Goal: Check status: Check status

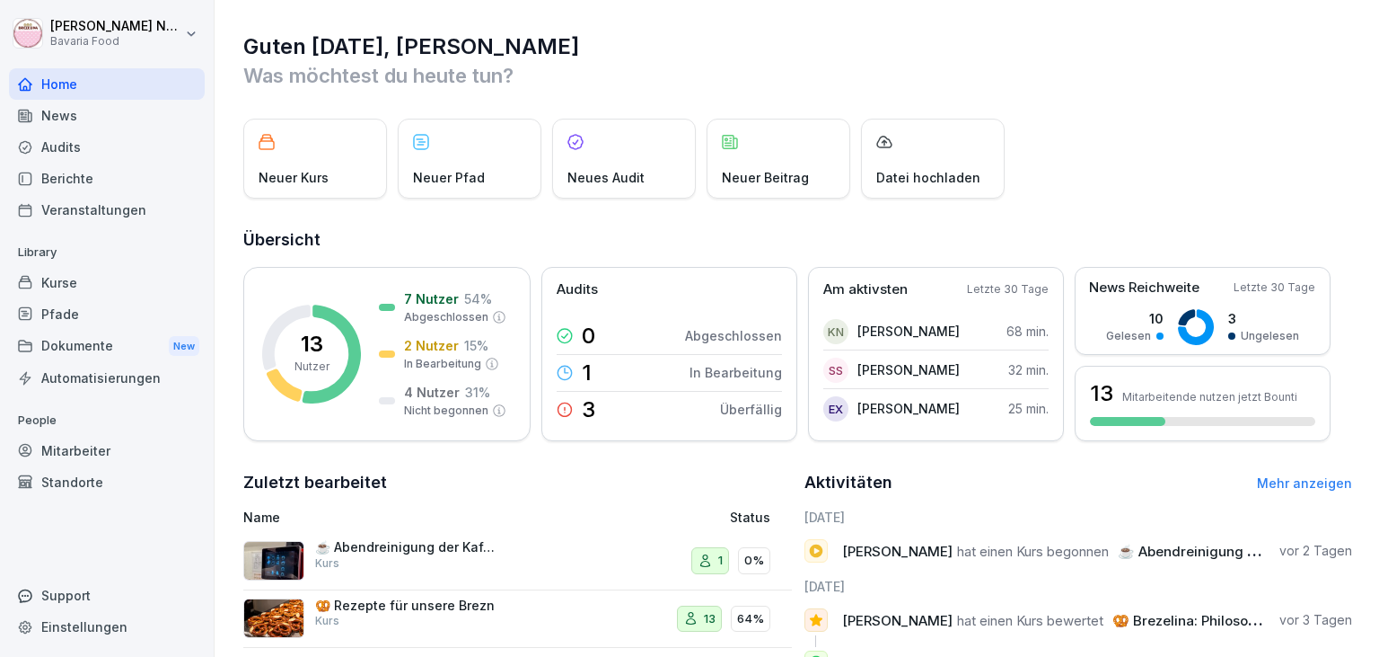
click at [52, 454] on div "Mitarbeiter" at bounding box center [107, 450] width 196 height 31
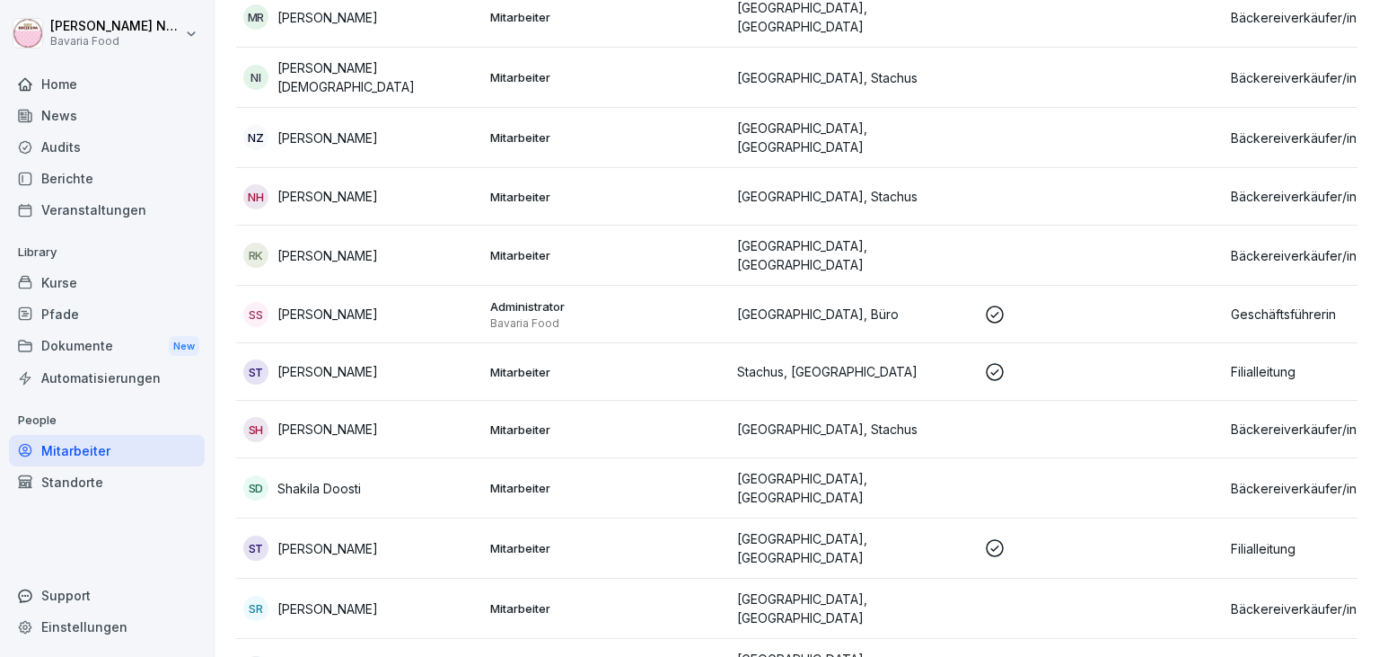
scroll to position [1562, 0]
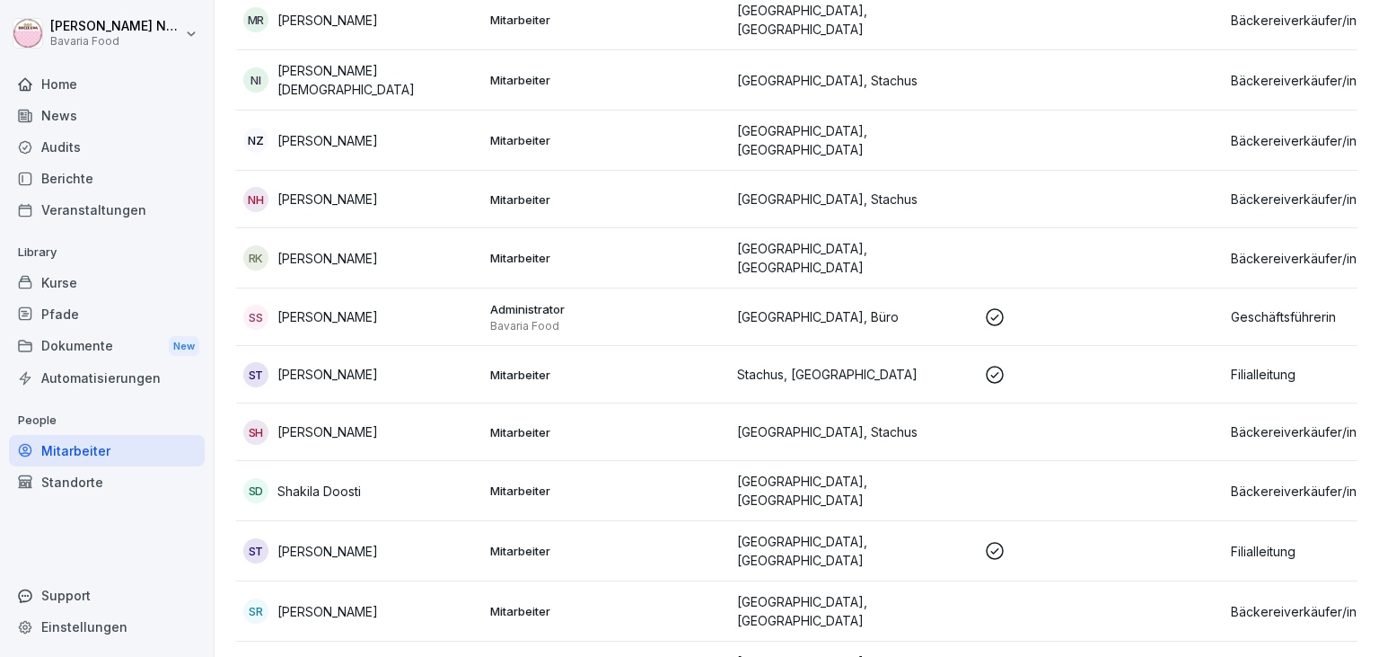
click at [393, 362] on div "ST [PERSON_NAME]" at bounding box center [359, 374] width 233 height 25
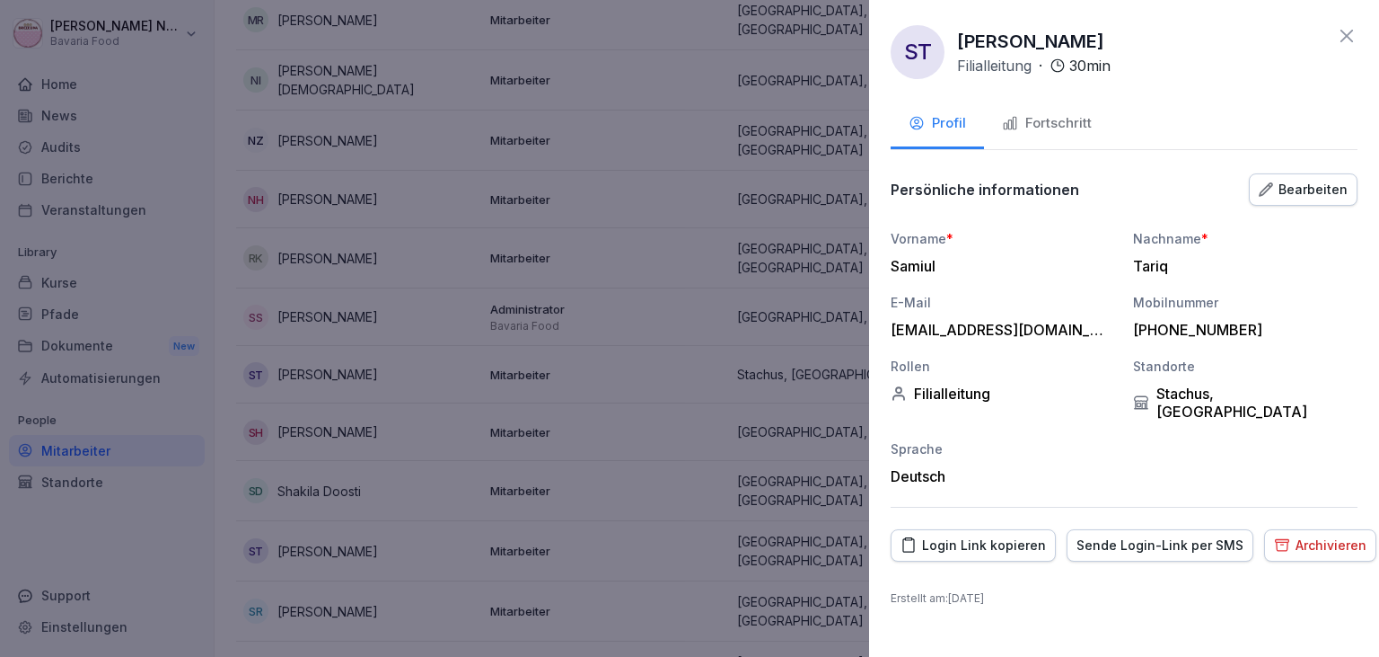
click at [1044, 119] on div "Fortschritt" at bounding box center [1047, 123] width 90 height 21
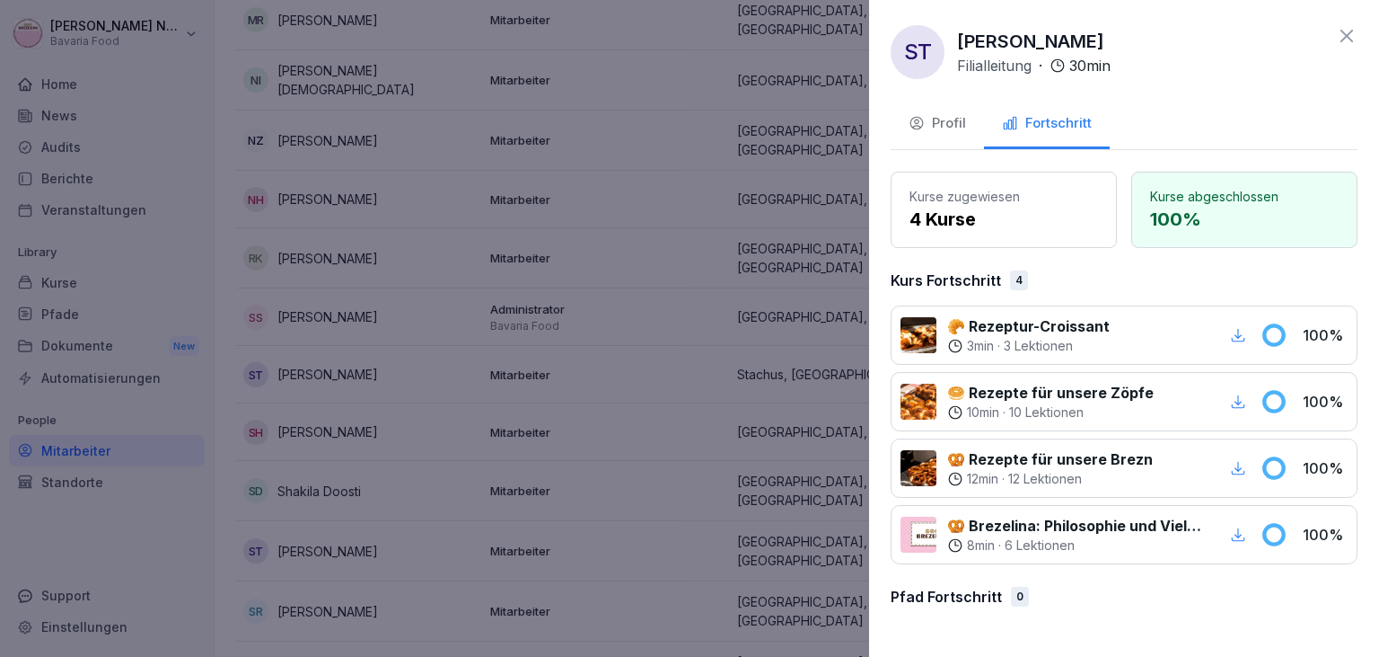
click at [1352, 32] on icon at bounding box center [1347, 36] width 13 height 13
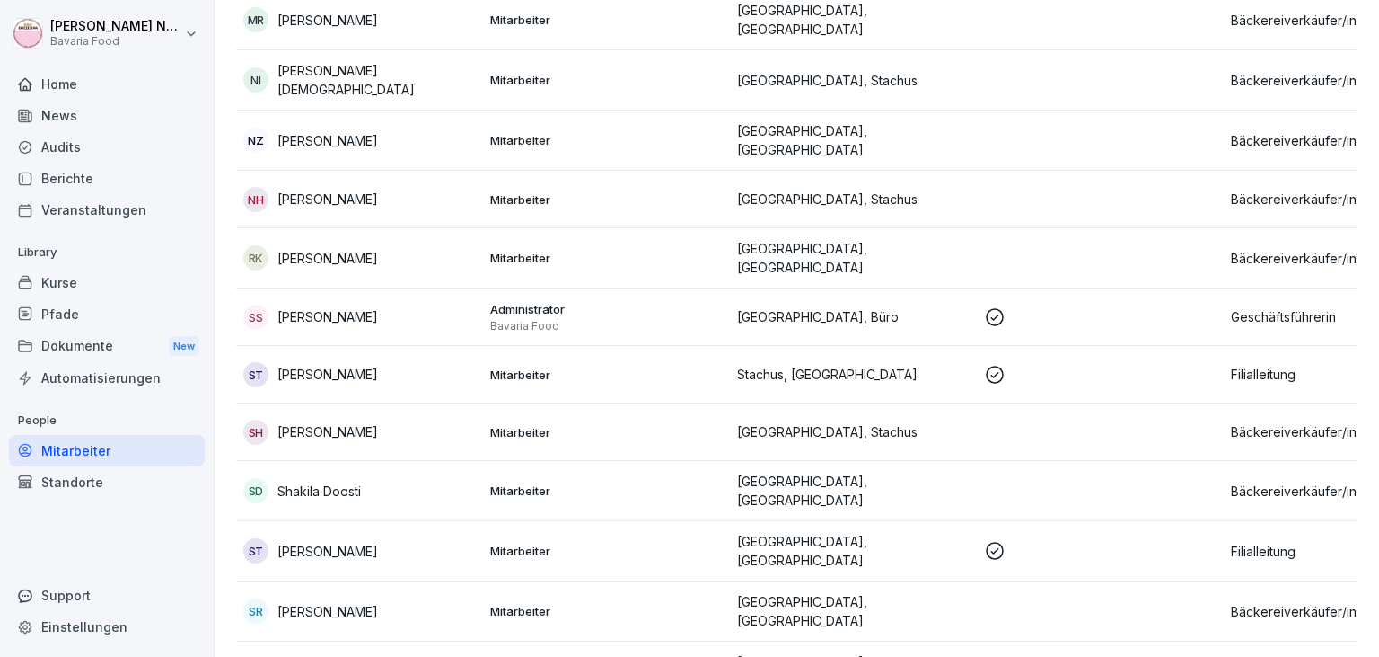
click at [366, 304] on div "SS [PERSON_NAME]" at bounding box center [359, 316] width 233 height 25
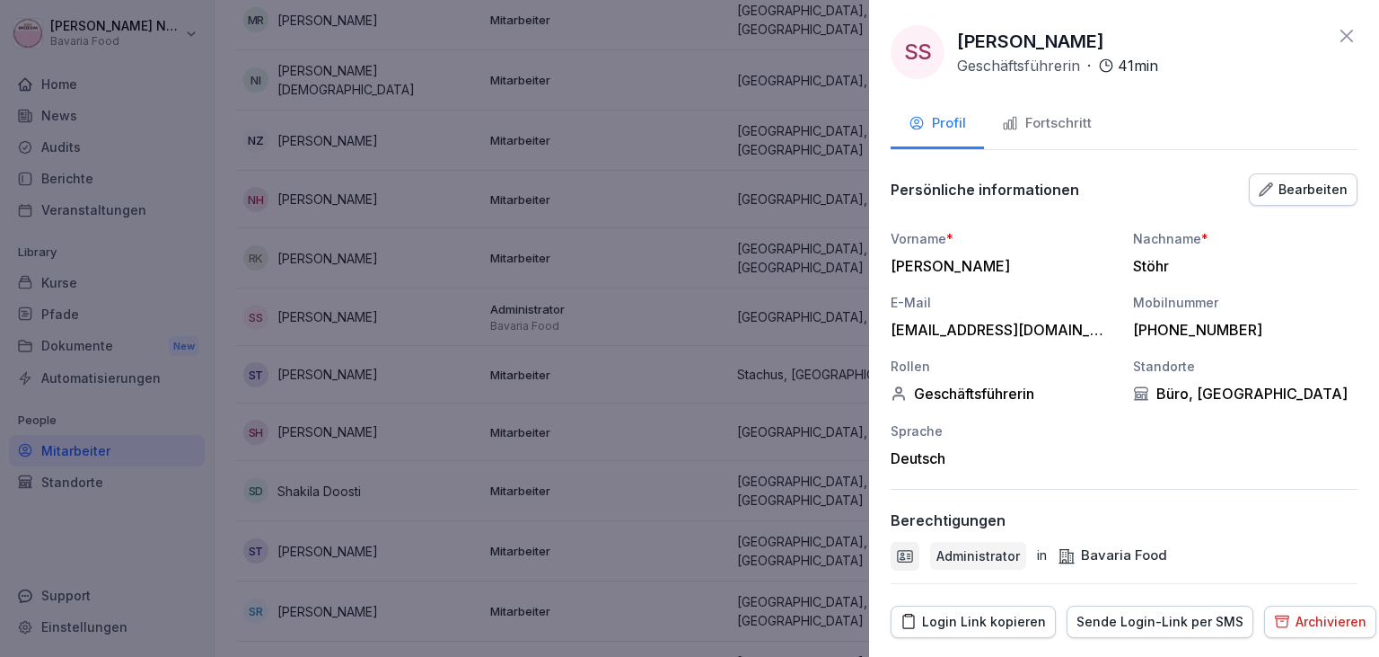
click at [1027, 119] on div "Fortschritt" at bounding box center [1047, 123] width 90 height 21
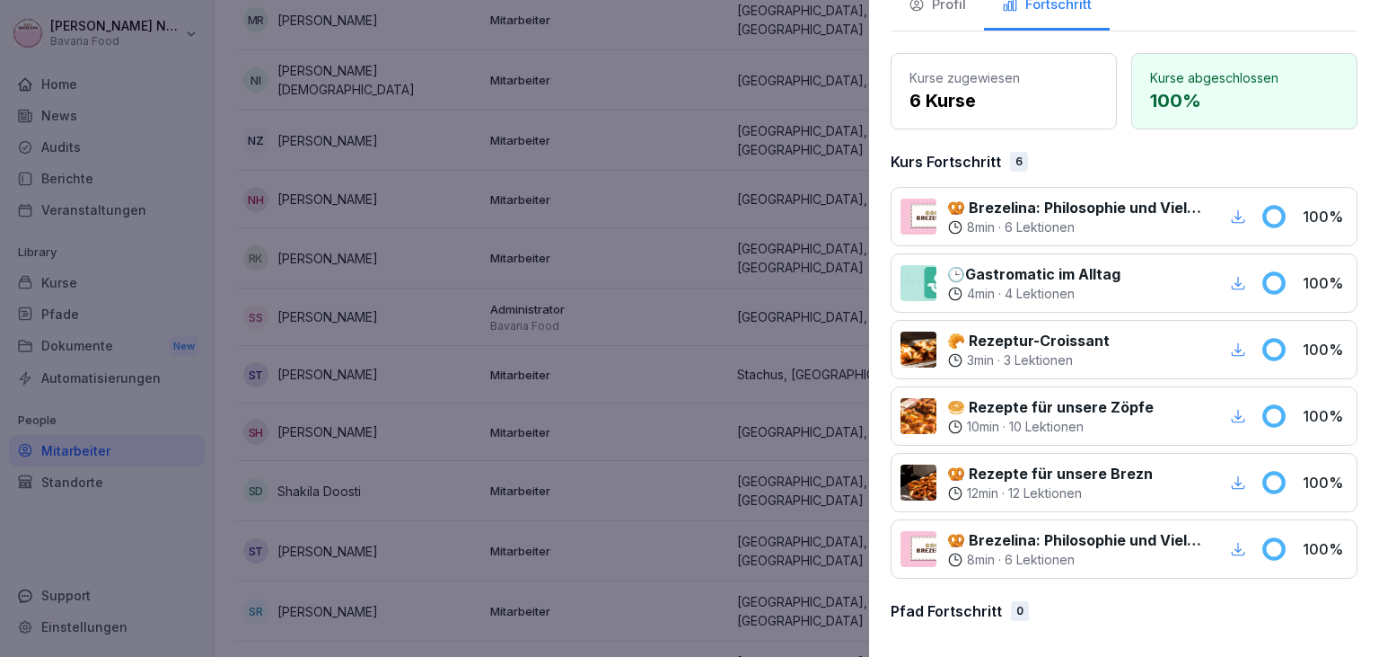
scroll to position [0, 0]
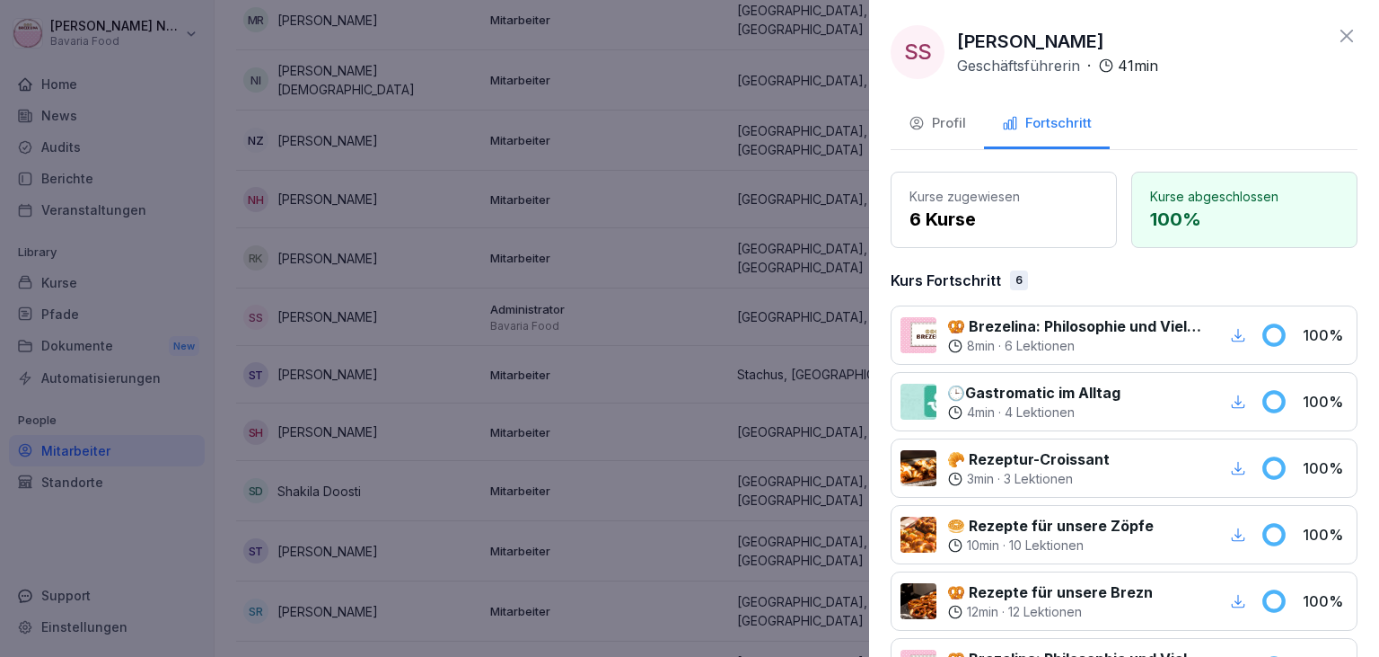
click at [1351, 35] on icon at bounding box center [1347, 36] width 22 height 22
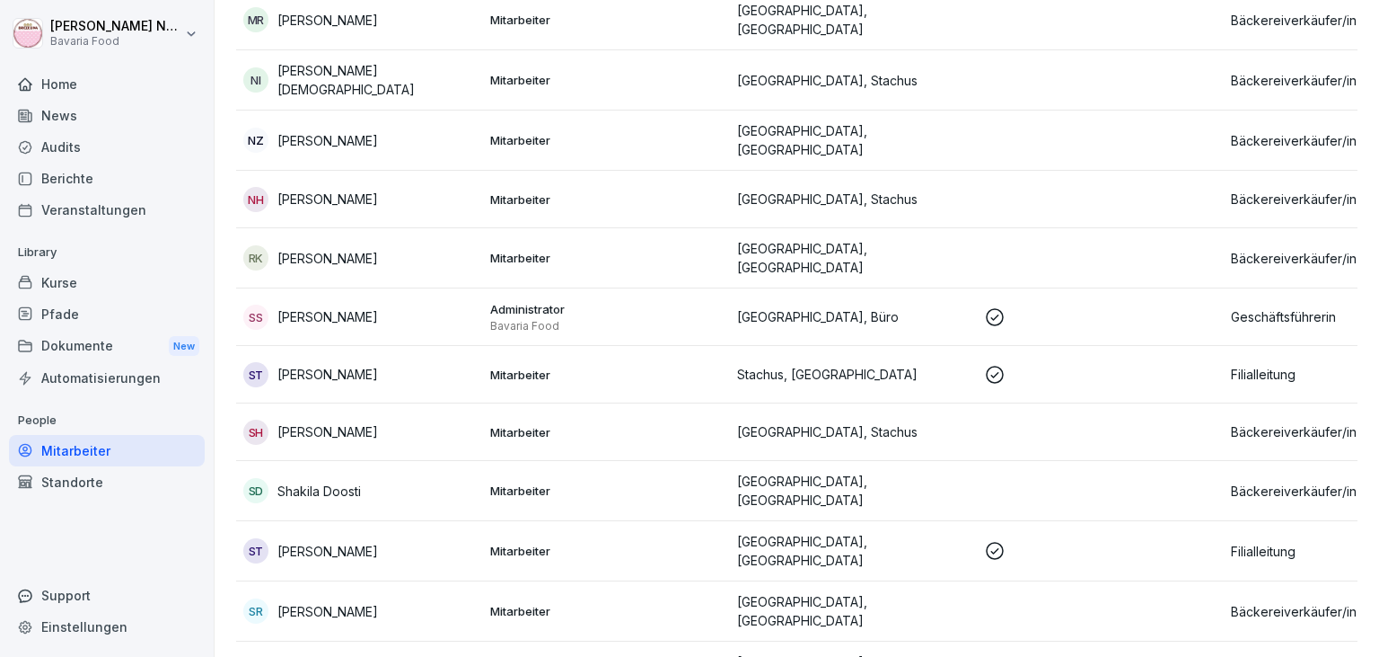
scroll to position [1652, 0]
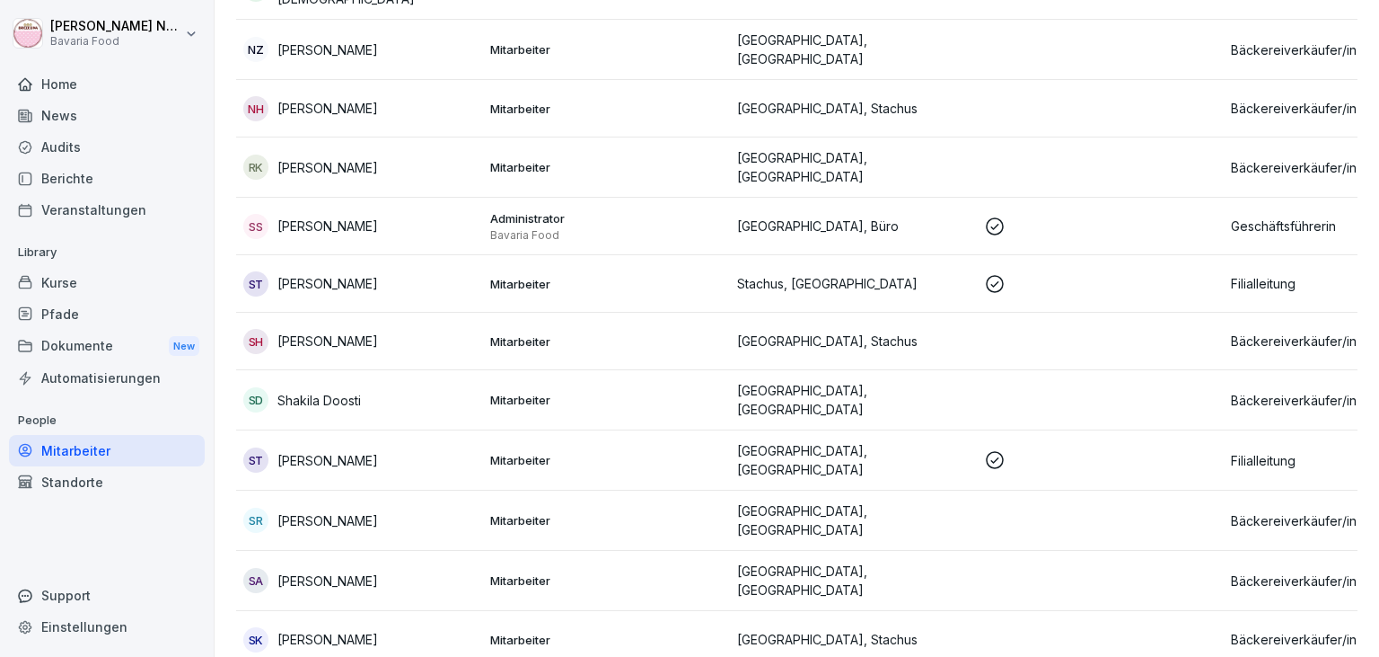
click at [296, 451] on p "[PERSON_NAME]" at bounding box center [328, 460] width 101 height 19
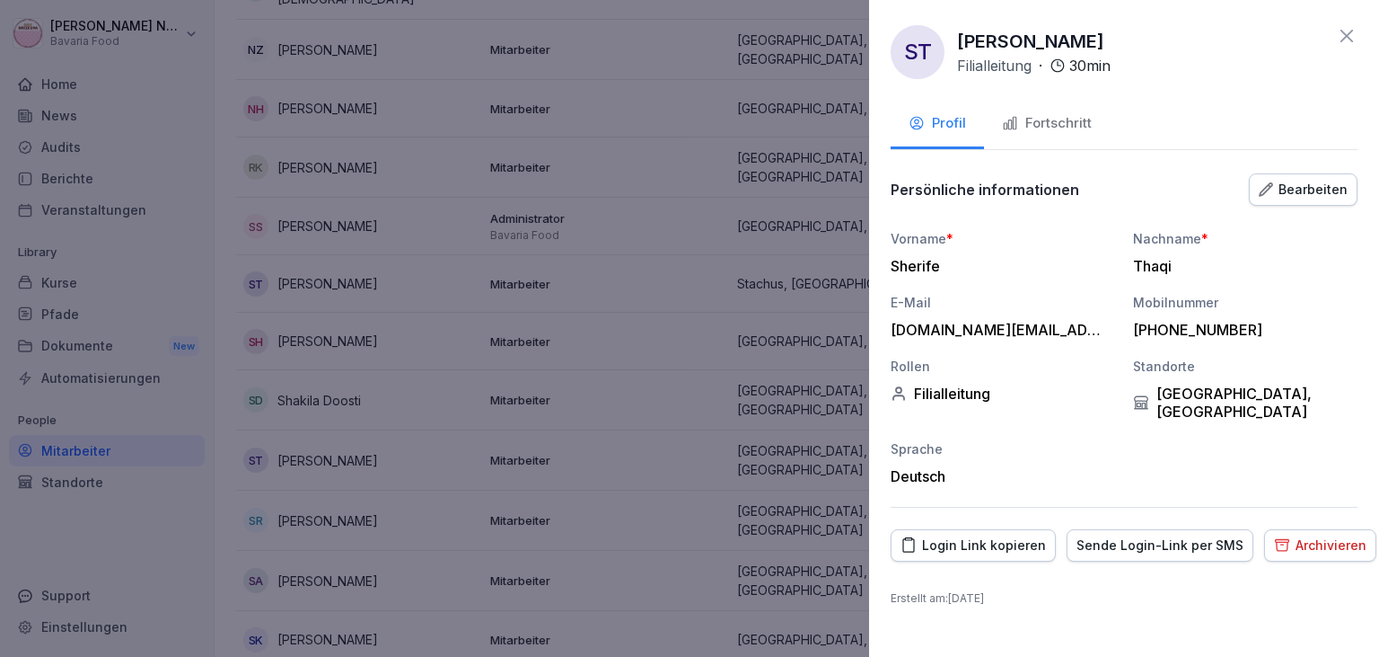
click at [1060, 124] on div "Fortschritt" at bounding box center [1047, 123] width 90 height 21
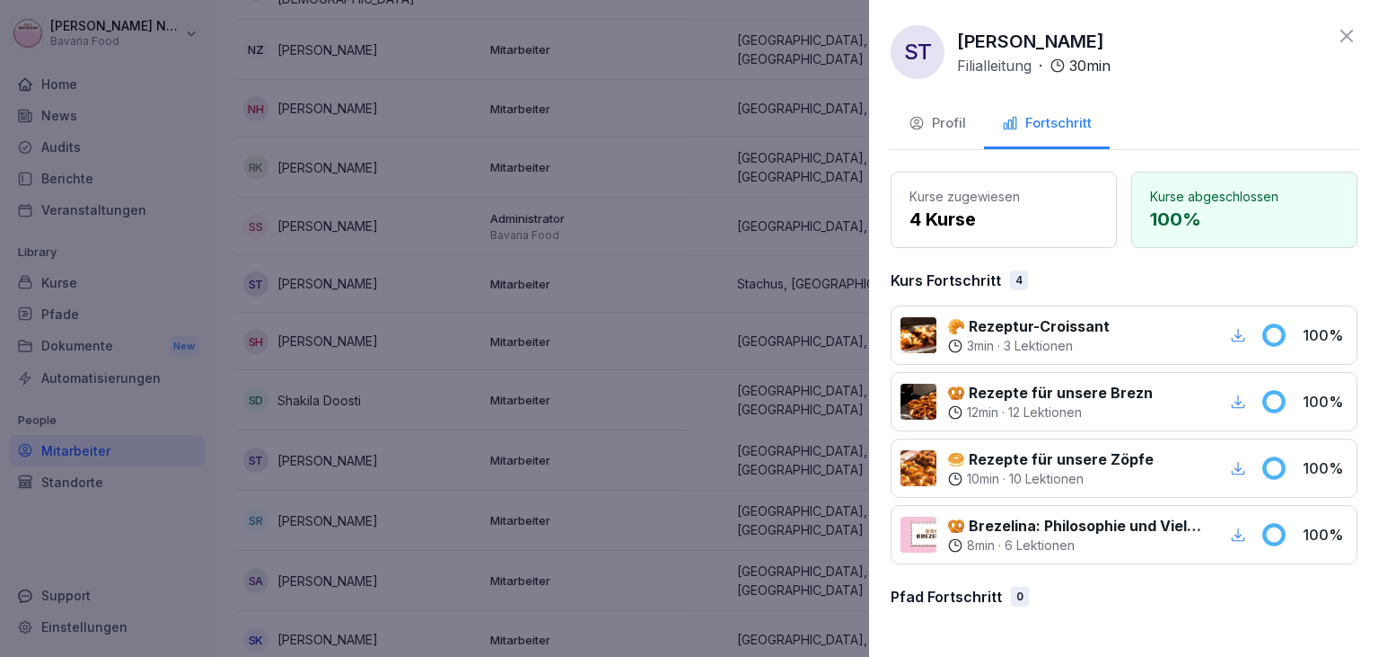
click at [1349, 34] on icon at bounding box center [1347, 36] width 13 height 13
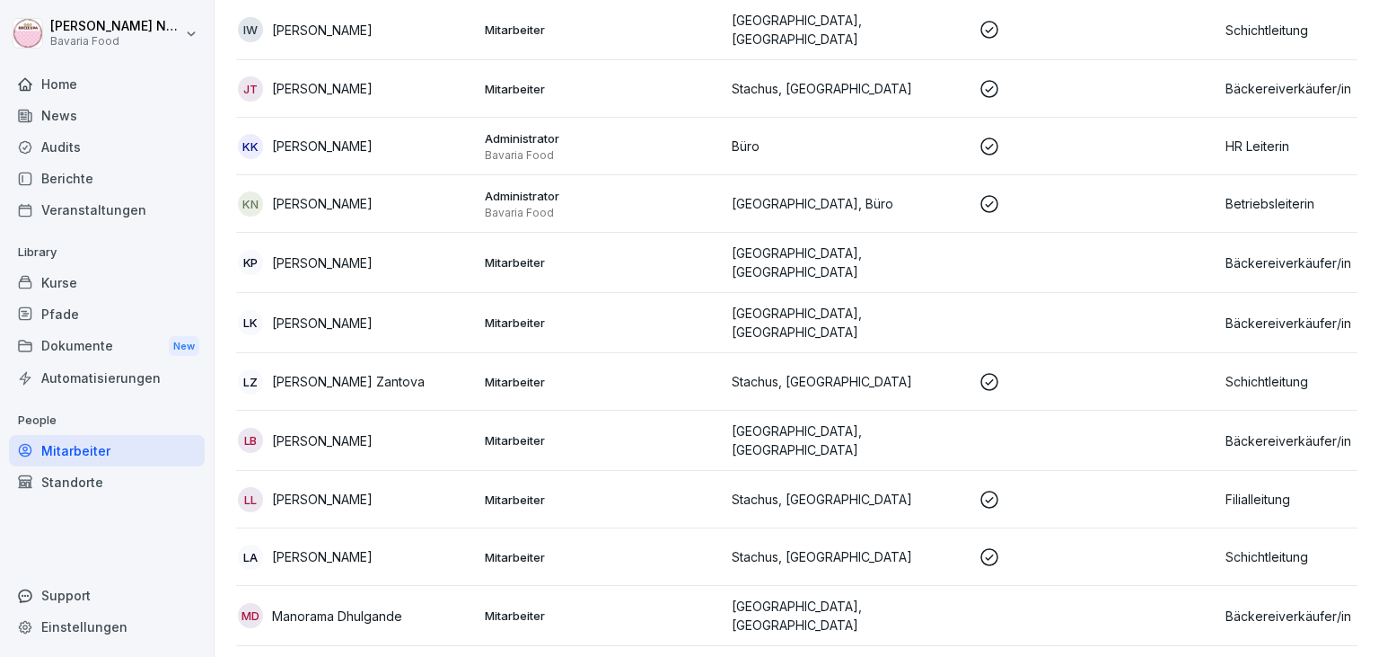
scroll to position [844, 0]
click at [365, 371] on div "LZ [PERSON_NAME]" at bounding box center [354, 383] width 233 height 25
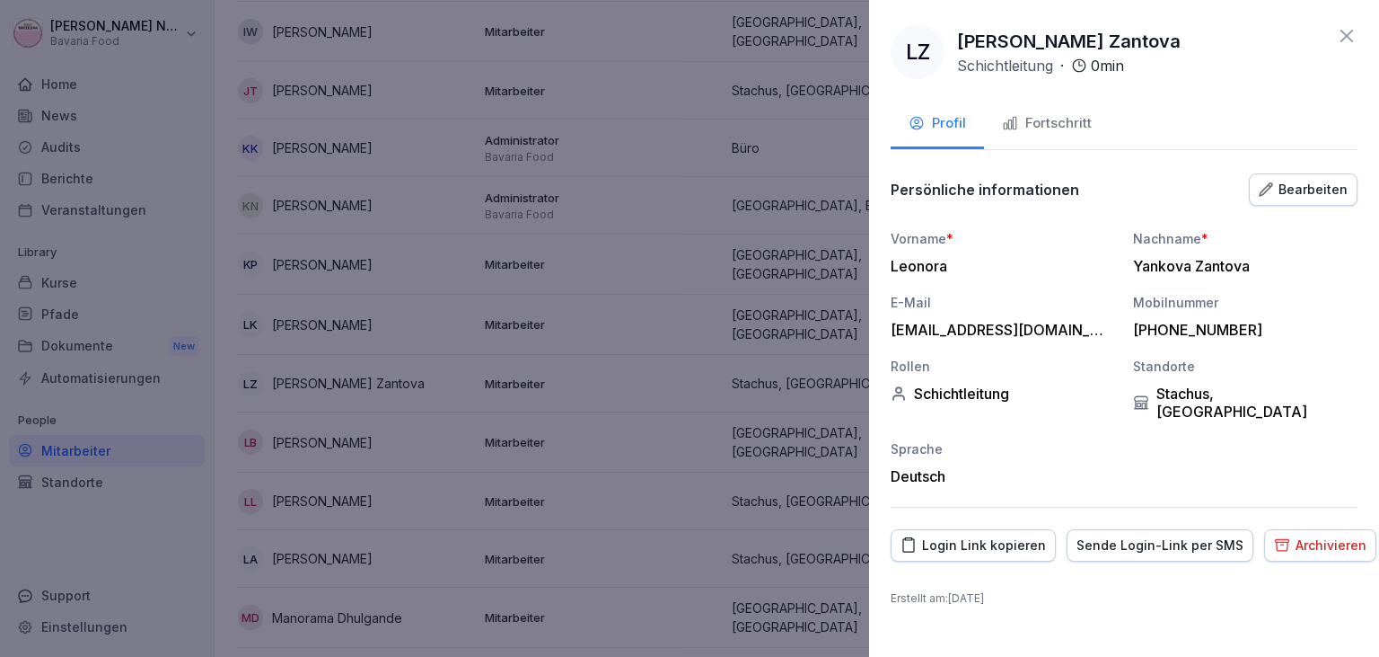
click at [1031, 133] on div "Fortschritt" at bounding box center [1047, 123] width 90 height 21
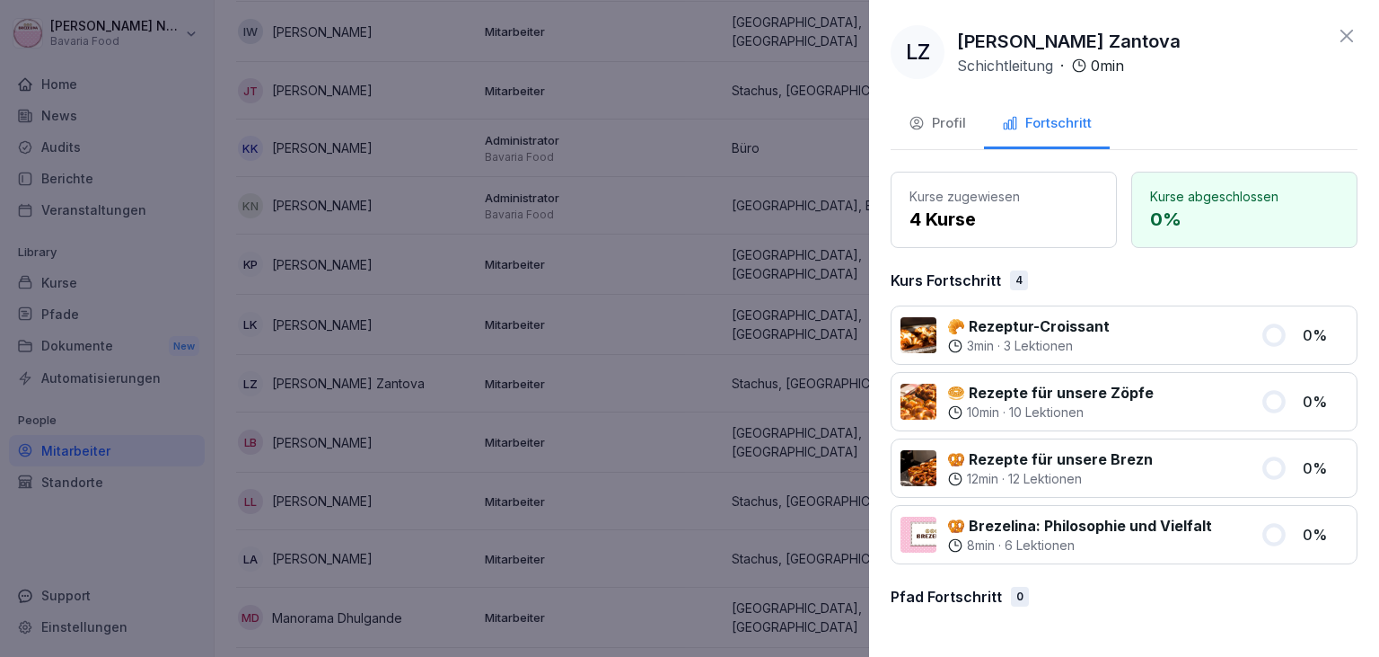
click at [1352, 38] on icon at bounding box center [1347, 36] width 22 height 22
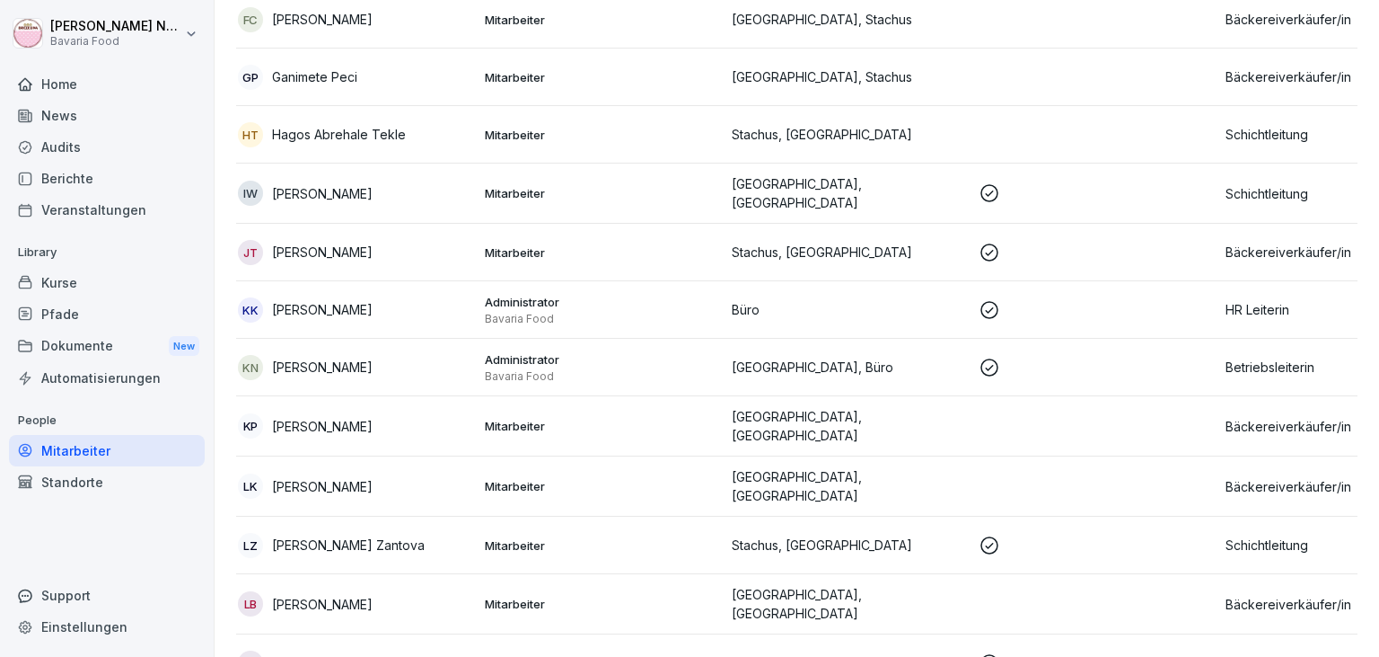
scroll to position [680, 0]
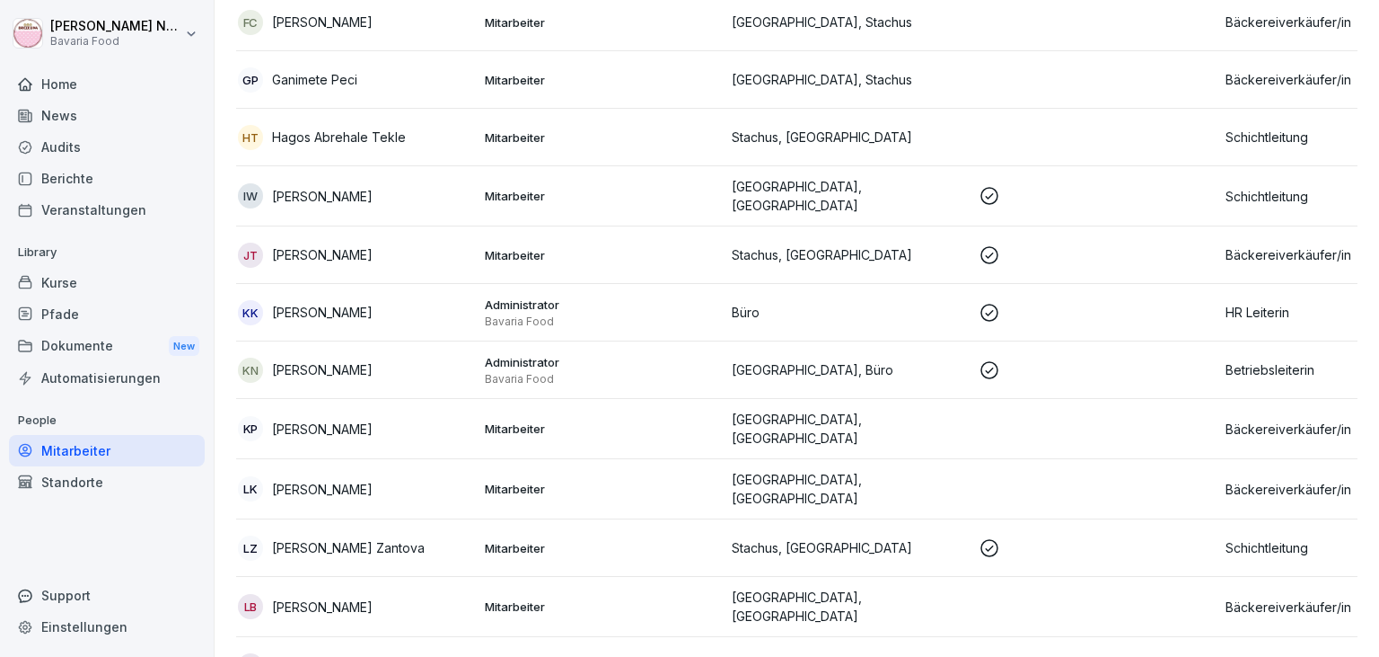
click at [661, 188] on p "Mitarbeiter" at bounding box center [601, 196] width 233 height 16
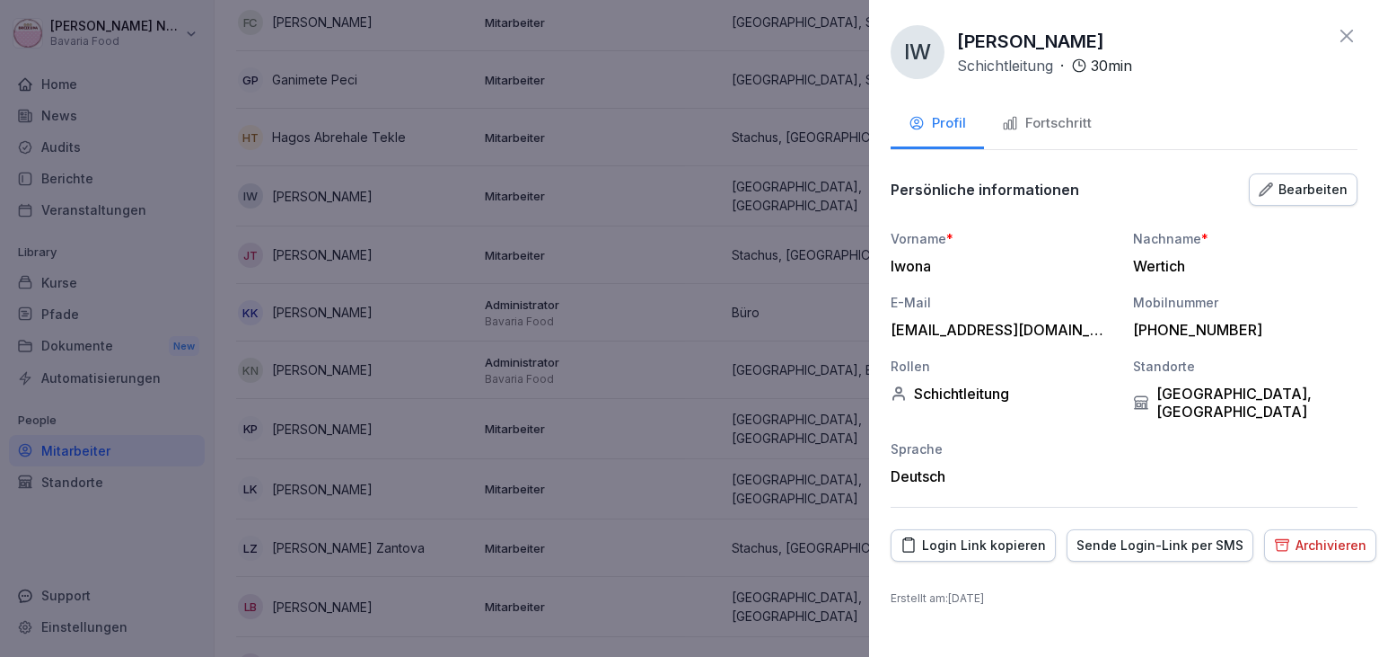
click at [1062, 124] on div "Fortschritt" at bounding box center [1047, 123] width 90 height 21
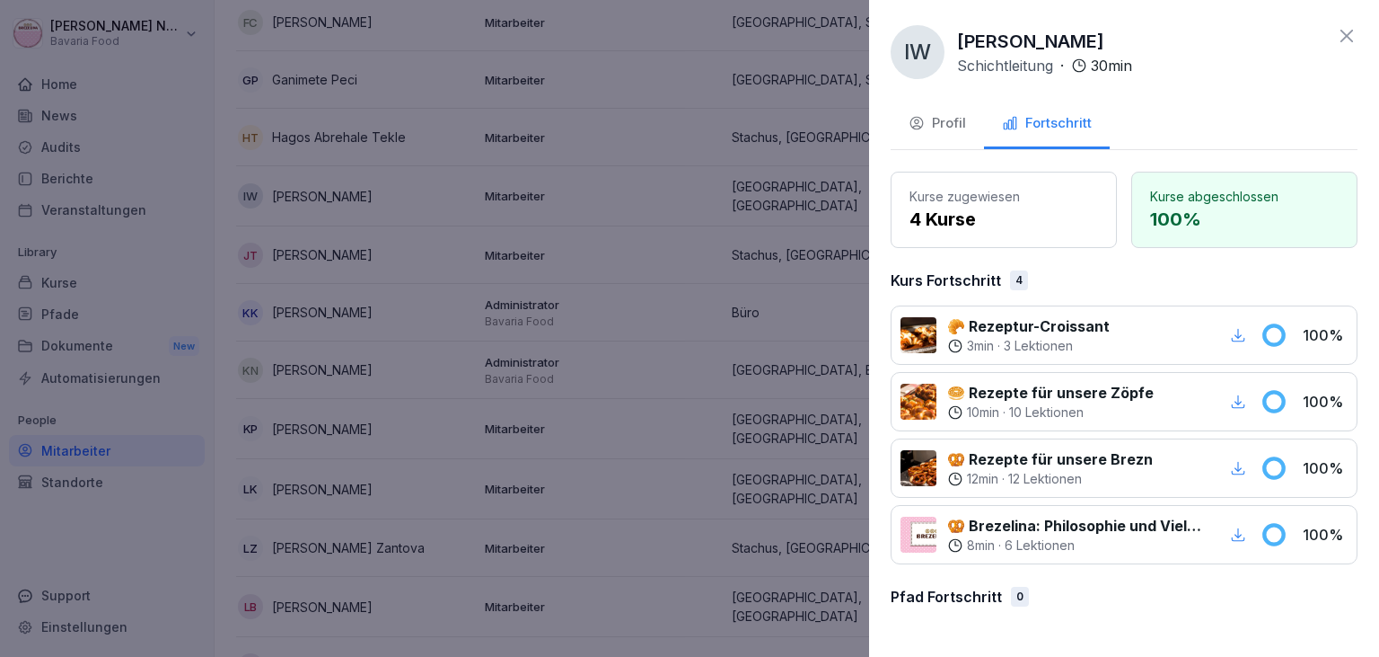
click at [1351, 41] on icon at bounding box center [1347, 36] width 22 height 22
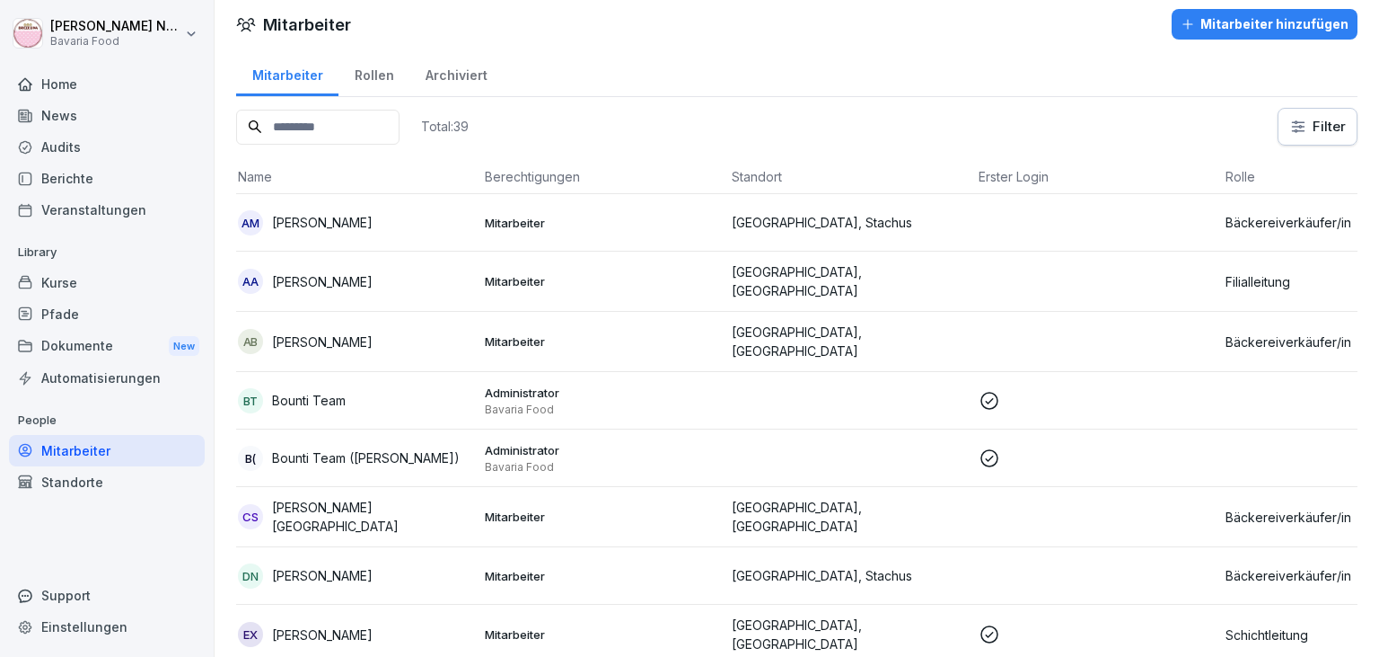
scroll to position [0, 0]
